Goal: Browse casually

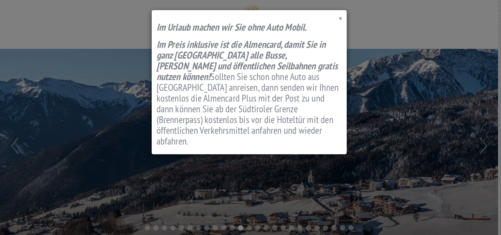
click at [341, 21] on span "×" at bounding box center [340, 18] width 3 height 9
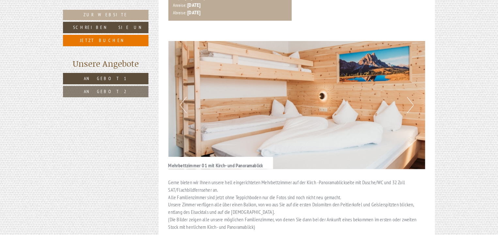
scroll to position [437, 0]
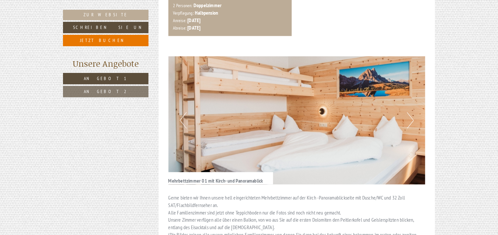
click at [411, 113] on button "Next" at bounding box center [410, 121] width 7 height 16
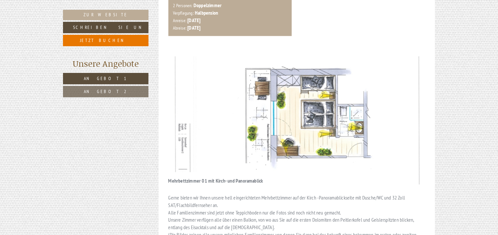
drag, startPoint x: 442, startPoint y: 80, endPoint x: 400, endPoint y: 95, distance: 43.8
click at [400, 95] on img at bounding box center [296, 120] width 257 height 128
click at [373, 93] on img at bounding box center [296, 120] width 257 height 128
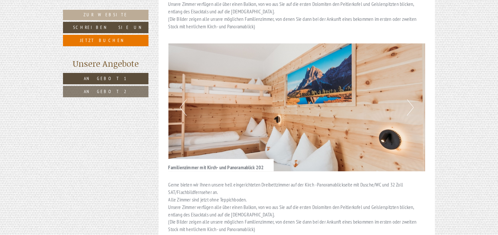
scroll to position [653, 0]
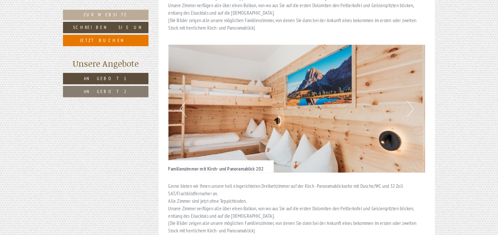
click at [411, 101] on button "Next" at bounding box center [410, 109] width 7 height 16
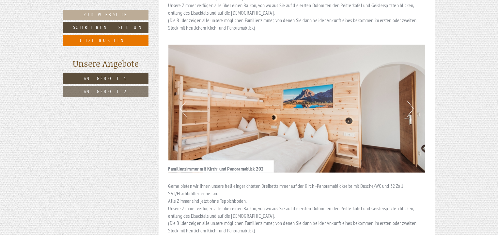
click at [411, 101] on button "Next" at bounding box center [410, 109] width 7 height 16
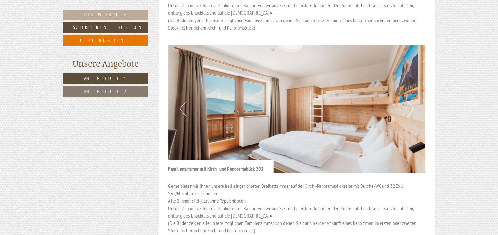
click at [411, 101] on button "Next" at bounding box center [410, 109] width 7 height 16
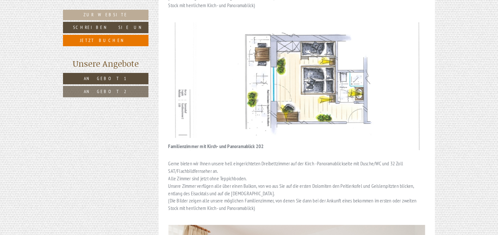
scroll to position [677, 0]
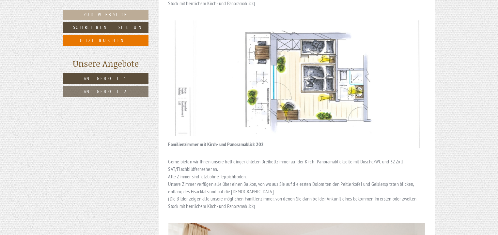
click at [250, 56] on img at bounding box center [296, 84] width 257 height 128
click at [318, 53] on img at bounding box center [296, 84] width 257 height 128
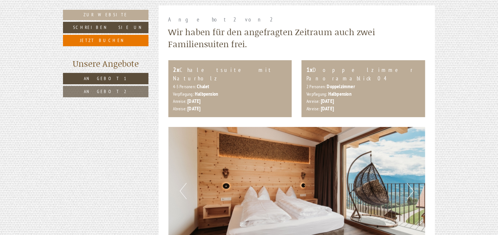
scroll to position [1225, 0]
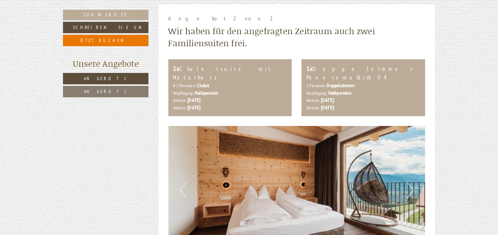
click at [412, 182] on button "Next" at bounding box center [410, 190] width 7 height 16
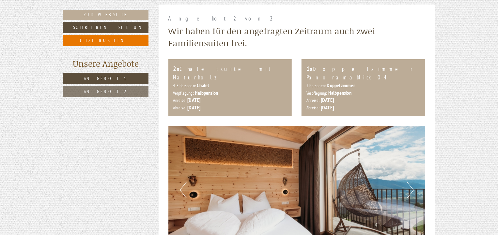
click at [412, 182] on button "Next" at bounding box center [410, 190] width 7 height 16
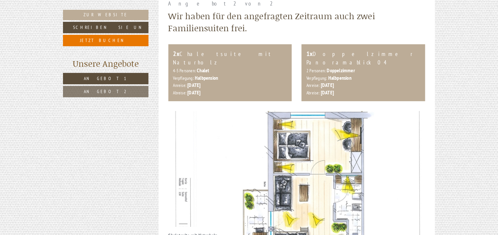
scroll to position [1255, 0]
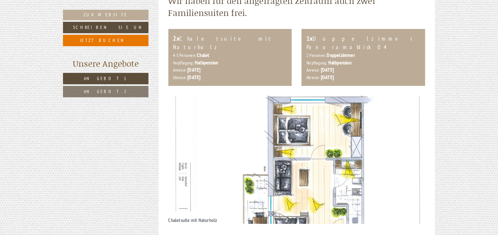
click at [392, 129] on img at bounding box center [296, 160] width 257 height 128
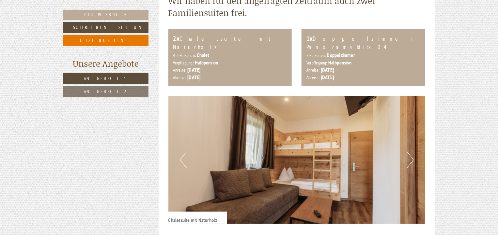
click at [408, 152] on button "Next" at bounding box center [410, 160] width 7 height 16
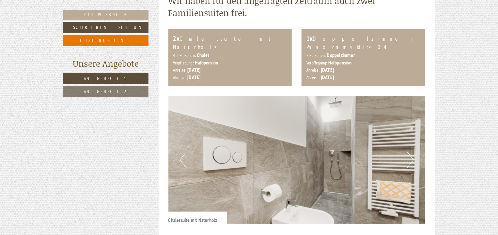
click at [408, 152] on button "Next" at bounding box center [410, 160] width 7 height 16
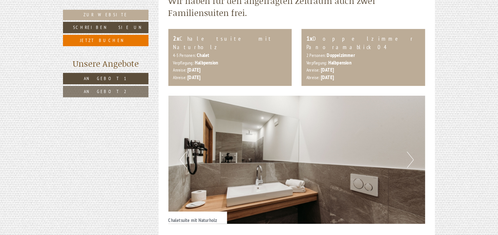
click at [408, 152] on button "Next" at bounding box center [410, 160] width 7 height 16
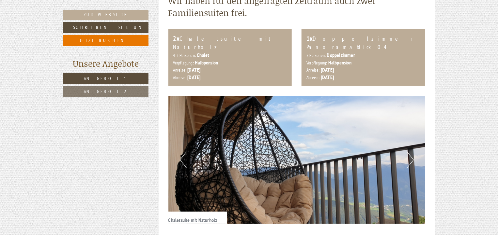
click at [408, 152] on button "Next" at bounding box center [410, 160] width 7 height 16
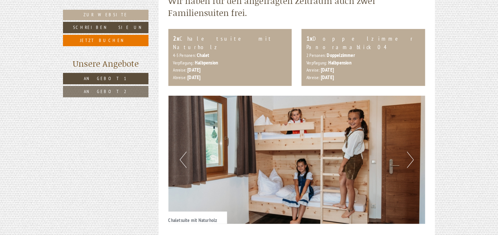
click at [408, 152] on button "Next" at bounding box center [410, 160] width 7 height 16
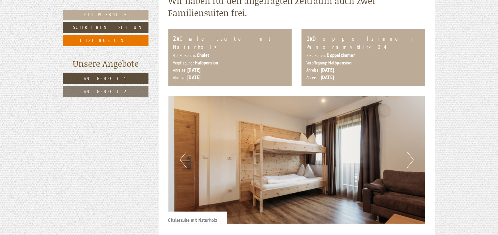
click at [408, 152] on button "Next" at bounding box center [410, 160] width 7 height 16
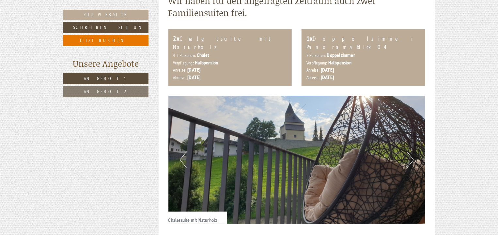
click at [408, 152] on button "Next" at bounding box center [410, 160] width 7 height 16
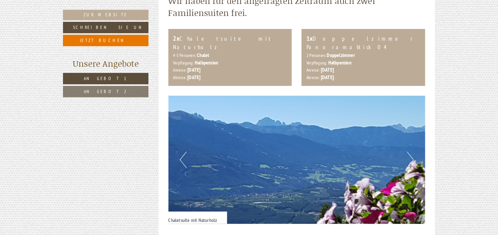
click at [408, 152] on button "Next" at bounding box center [410, 160] width 7 height 16
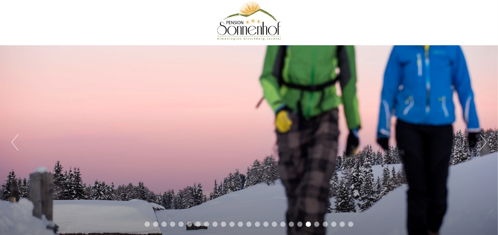
scroll to position [0, 0]
